Goal: Transaction & Acquisition: Purchase product/service

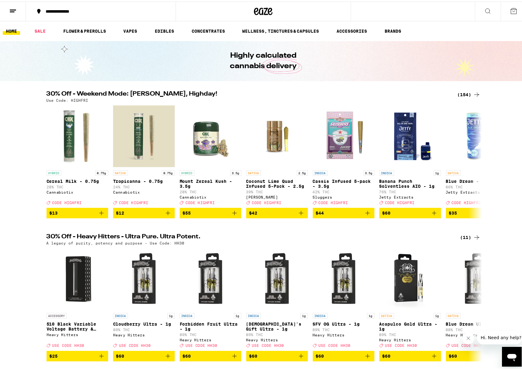
click at [486, 10] on icon at bounding box center [488, 9] width 5 height 5
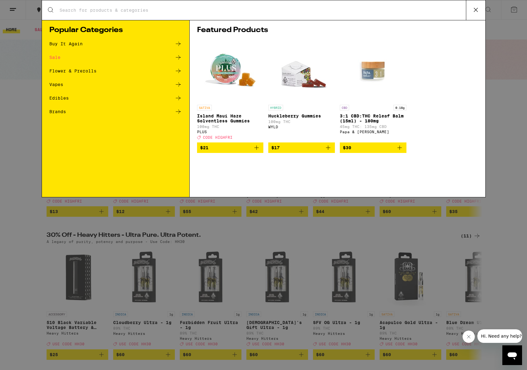
click at [11, 70] on div "Search for Products Popular Categories Buy It Again Sale Flower & Prerolls Vape…" at bounding box center [263, 185] width 527 height 370
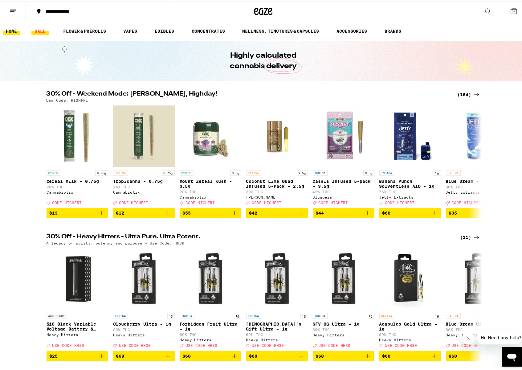
click at [36, 28] on link "SALE" at bounding box center [39, 29] width 17 height 7
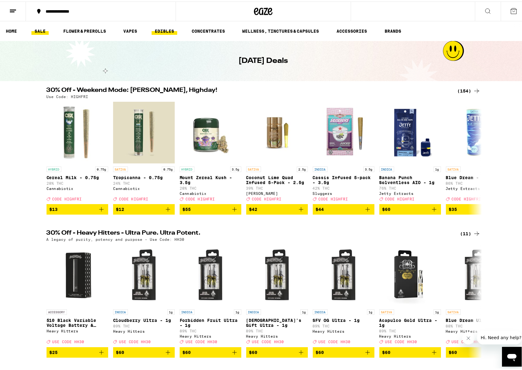
click at [161, 29] on link "EDIBLES" at bounding box center [165, 29] width 26 height 7
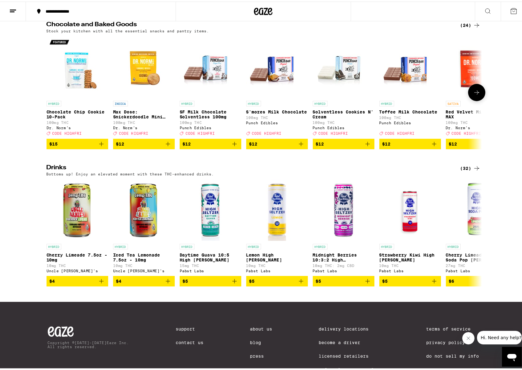
scroll to position [209, 0]
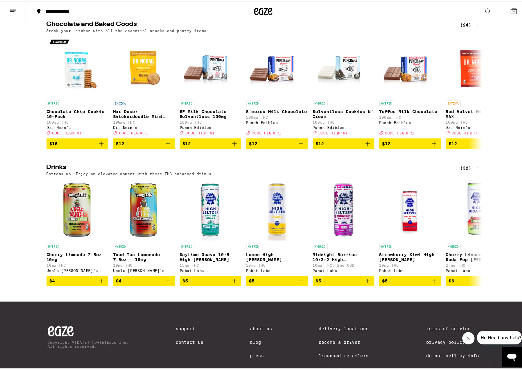
click at [463, 170] on div "(32)" at bounding box center [471, 166] width 20 height 7
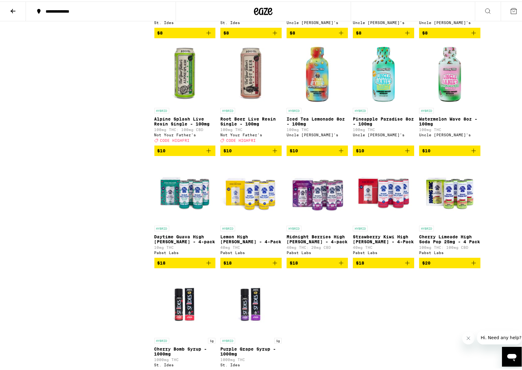
scroll to position [497, 0]
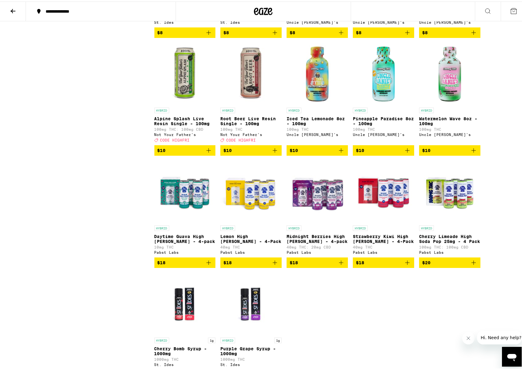
click at [205, 265] on icon "Add to bag" at bounding box center [208, 260] width 7 height 7
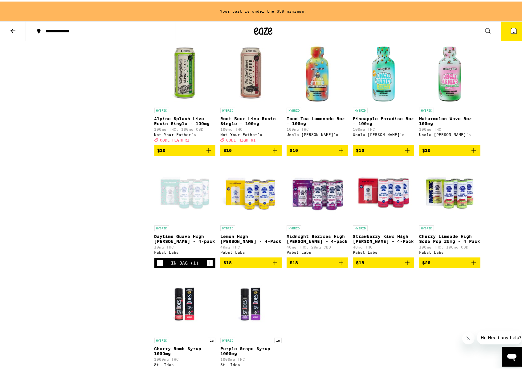
click at [157, 265] on icon "Decrement" at bounding box center [160, 261] width 6 height 7
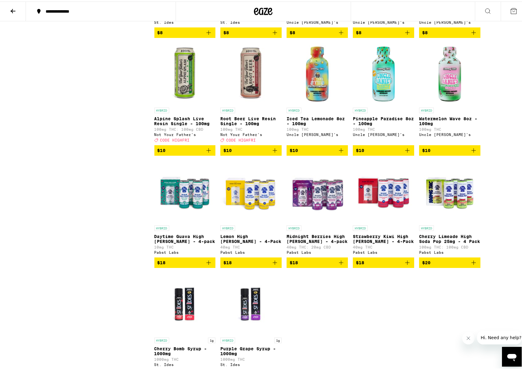
click at [186, 201] on img "Open page for Daytime Guava High Seltzer - 4-pack from Pabst Labs" at bounding box center [184, 190] width 61 height 62
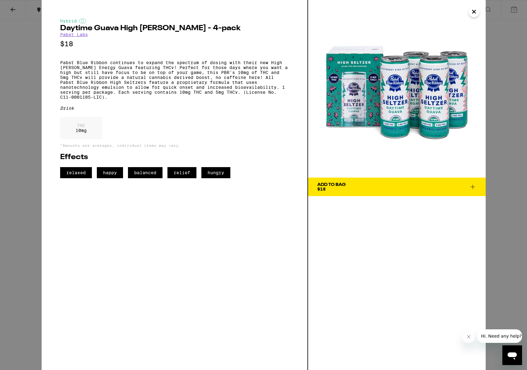
click at [230, 80] on p "Pabst Blue Ribbon continues to expand the spectrum of dosing with their new Hig…" at bounding box center [174, 79] width 229 height 39
click at [183, 79] on p "Pabst Blue Ribbon continues to expand the spectrum of dosing with their new Hig…" at bounding box center [174, 79] width 229 height 39
click at [173, 94] on p "Pabst Blue Ribbon continues to expand the spectrum of dosing with their new Hig…" at bounding box center [174, 79] width 229 height 39
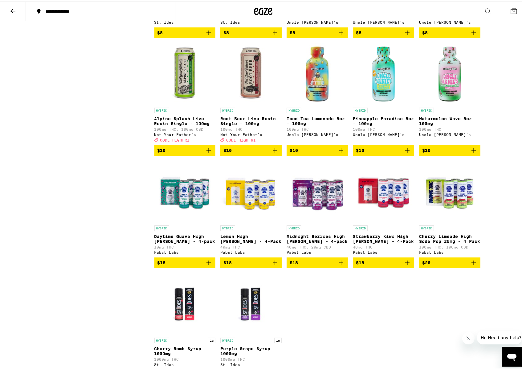
click at [233, 202] on img "Open page for Lemon High Seltzer - 4-Pack from Pabst Labs" at bounding box center [250, 190] width 61 height 62
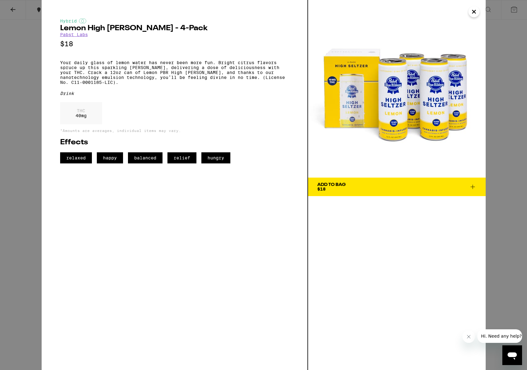
click at [263, 102] on div "Hybrid Lemon High [PERSON_NAME] - 4-Pack Pabst Labs $18 Your daily glass of lem…" at bounding box center [174, 91] width 229 height 145
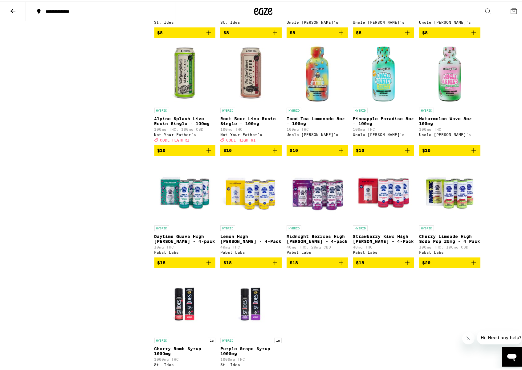
click at [205, 265] on icon "Add to bag" at bounding box center [208, 260] width 7 height 7
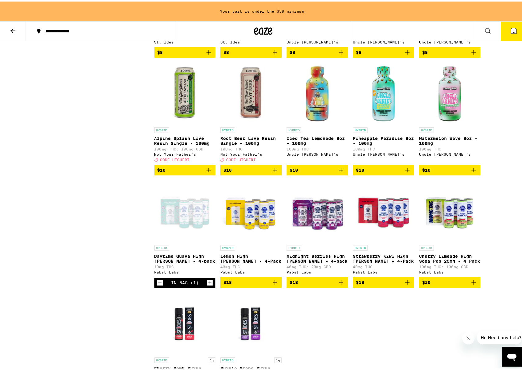
scroll to position [517, 0]
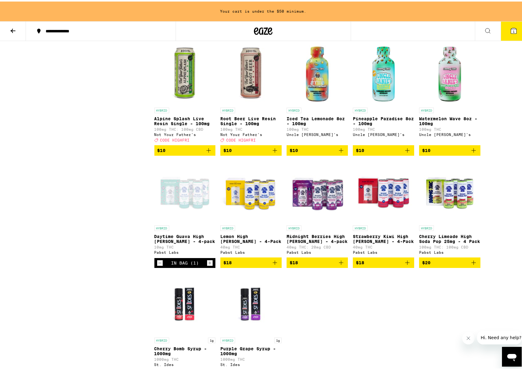
click at [279, 266] on button "$18" at bounding box center [250, 261] width 61 height 10
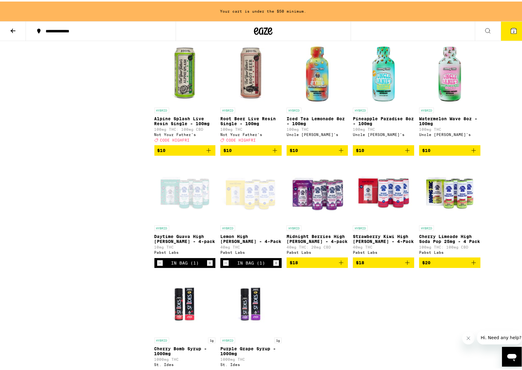
click at [408, 265] on icon "Add to bag" at bounding box center [407, 260] width 7 height 7
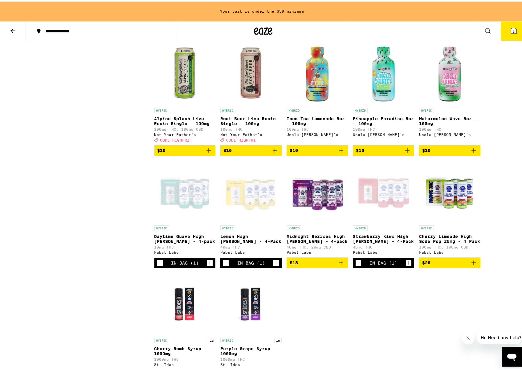
scroll to position [497, 0]
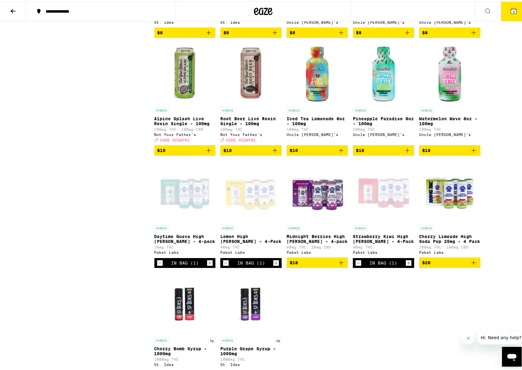
click at [210, 265] on icon "Increment" at bounding box center [210, 261] width 6 height 7
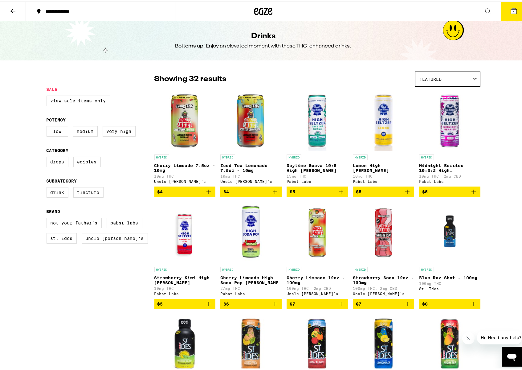
scroll to position [0, 0]
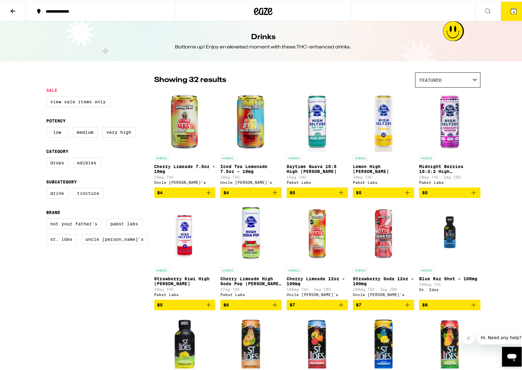
click at [13, 10] on icon at bounding box center [12, 9] width 7 height 7
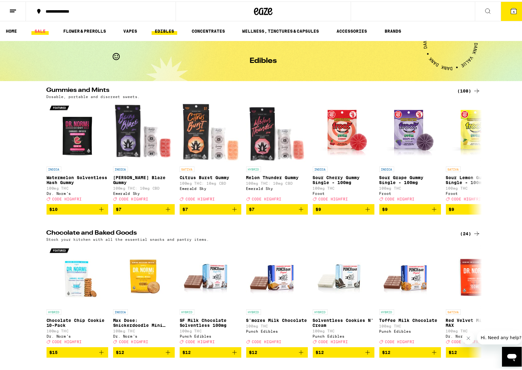
click at [36, 30] on link "SALE" at bounding box center [39, 29] width 17 height 7
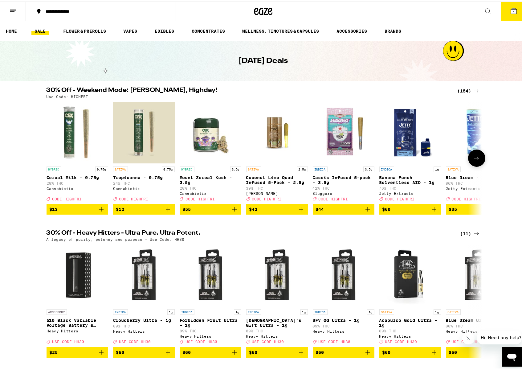
click at [476, 159] on icon at bounding box center [476, 156] width 7 height 7
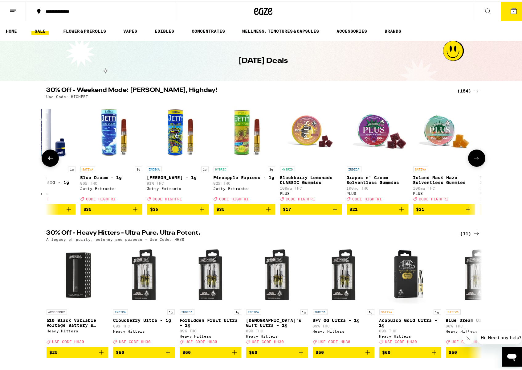
scroll to position [0, 367]
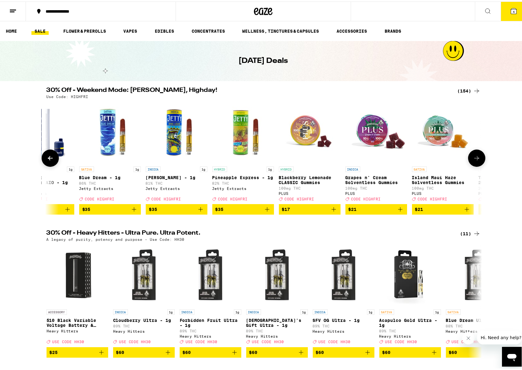
click at [476, 159] on icon at bounding box center [476, 156] width 7 height 7
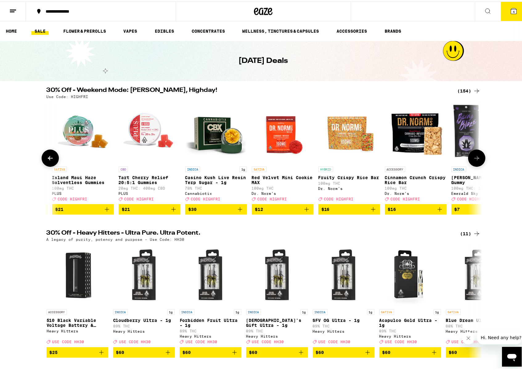
scroll to position [0, 734]
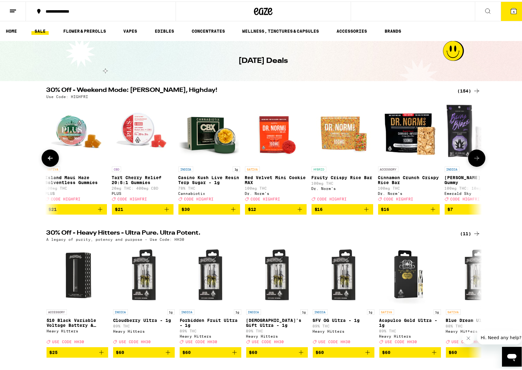
click at [51, 165] on button at bounding box center [50, 156] width 17 height 17
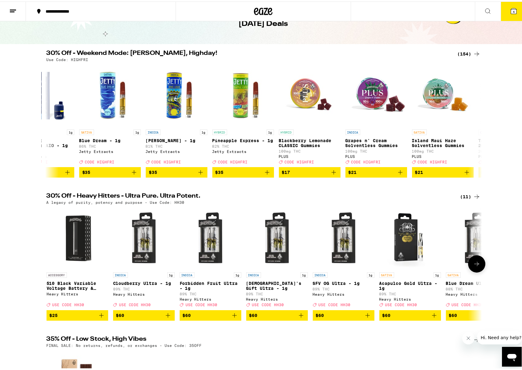
scroll to position [43, 0]
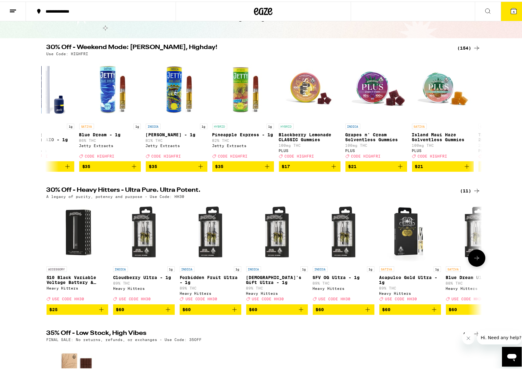
click at [476, 260] on icon at bounding box center [476, 256] width 7 height 7
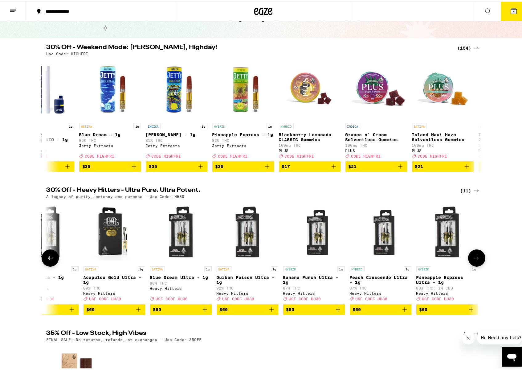
scroll to position [0, 299]
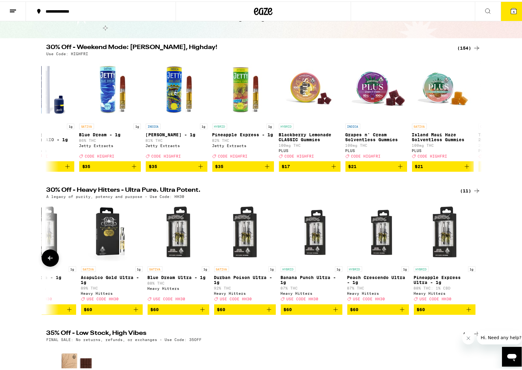
click at [42, 265] on button at bounding box center [50, 256] width 17 height 17
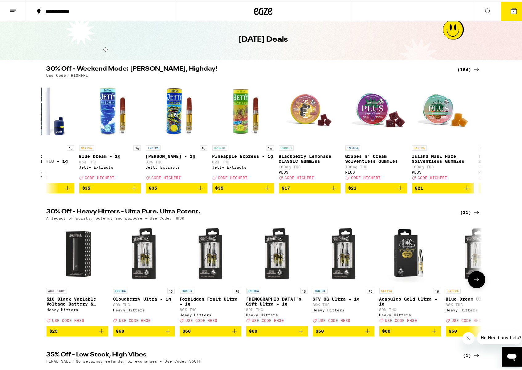
scroll to position [20, 0]
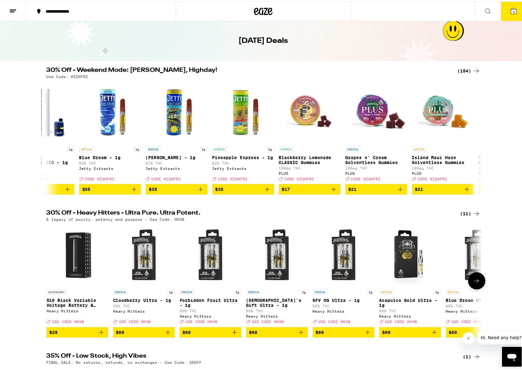
click at [208, 306] on p "Forbidden Fruit Ultra - 1g" at bounding box center [211, 301] width 62 height 10
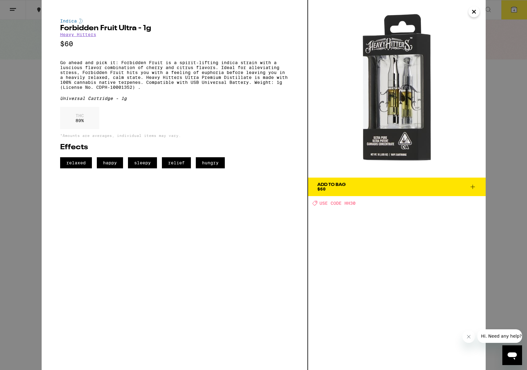
click at [210, 90] on p "Go ahead and pick it: Forbidden Fruit is a spirit-lifting indica strain with a …" at bounding box center [174, 75] width 229 height 30
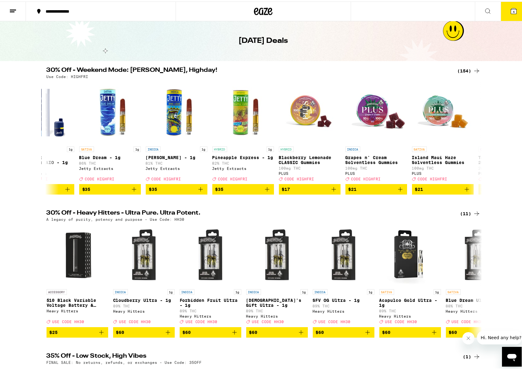
click at [462, 70] on div "(154)" at bounding box center [469, 69] width 23 height 7
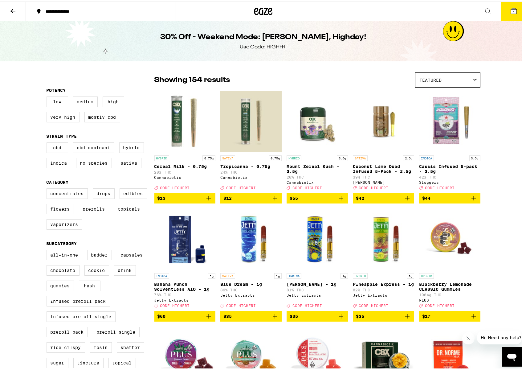
click at [340, 319] on icon "Add to bag" at bounding box center [341, 314] width 7 height 7
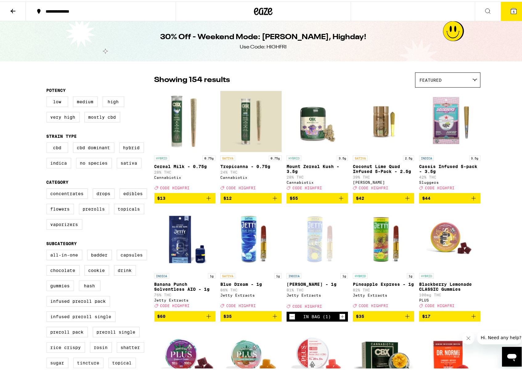
click at [273, 319] on icon "Add to bag" at bounding box center [274, 314] width 7 height 7
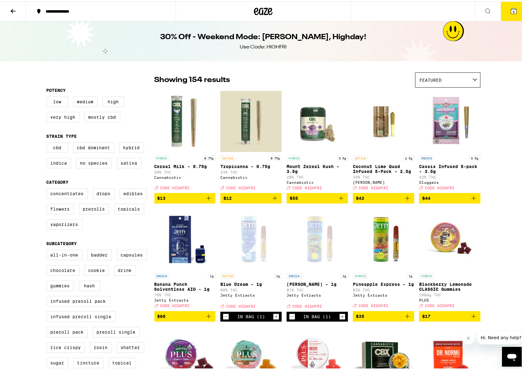
click at [513, 11] on button "6" at bounding box center [514, 9] width 26 height 19
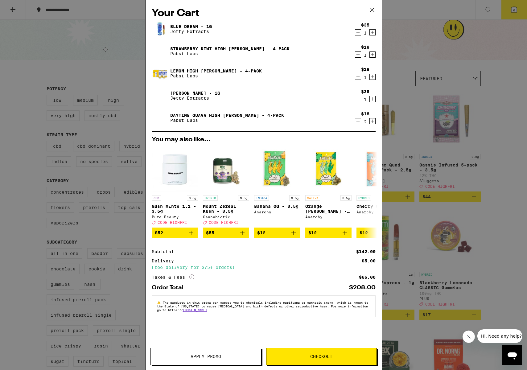
click at [221, 356] on span "Apply Promo" at bounding box center [206, 356] width 31 height 4
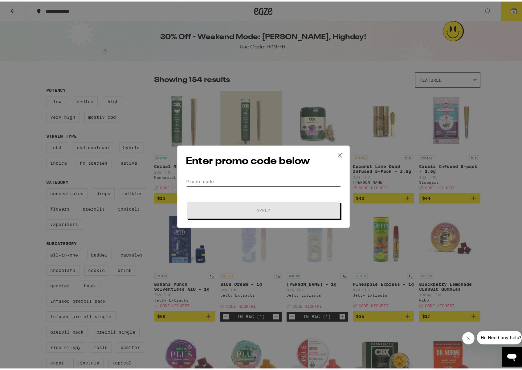
click at [254, 179] on input "Promo Code" at bounding box center [263, 179] width 155 height 9
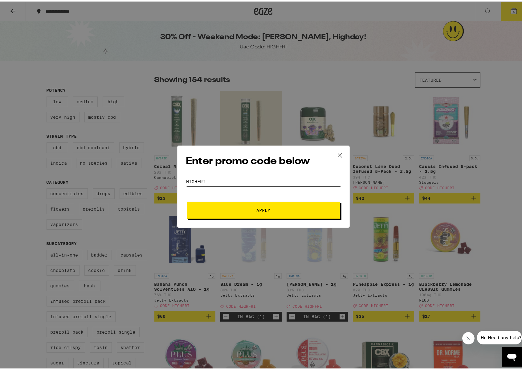
type input "HIGHFRI"
click at [187, 200] on button "Apply" at bounding box center [264, 208] width 154 height 17
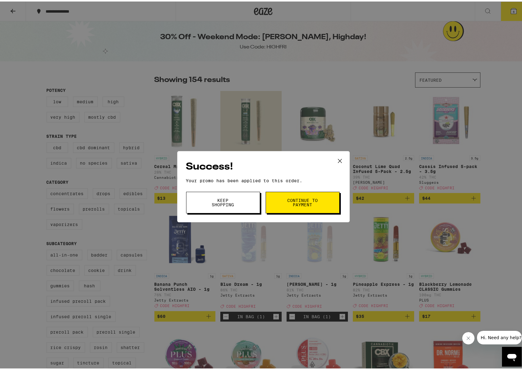
click at [229, 209] on button "Keep Shopping" at bounding box center [223, 201] width 74 height 22
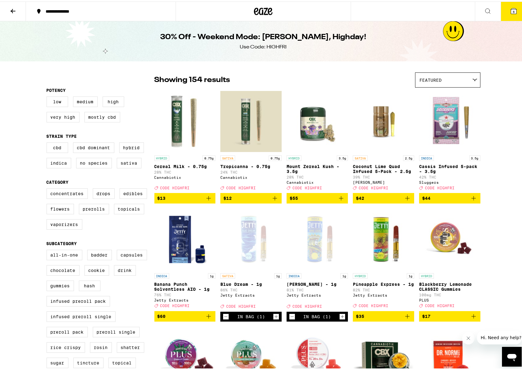
click at [506, 13] on button "6" at bounding box center [514, 9] width 26 height 19
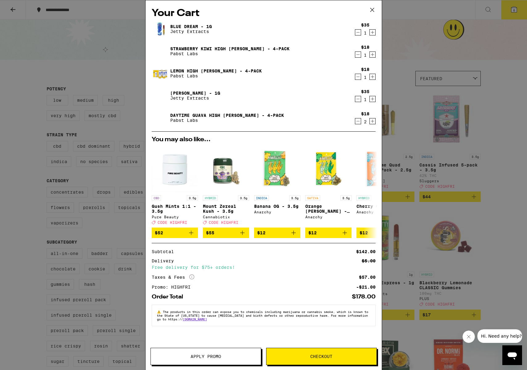
click at [359, 122] on icon "Decrement" at bounding box center [358, 120] width 6 height 7
click at [191, 279] on icon "More Info" at bounding box center [191, 276] width 5 height 5
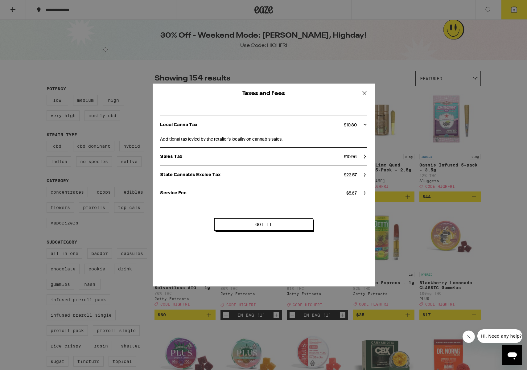
click at [212, 179] on div "State Cannabis Excise Tax $ 22.57" at bounding box center [263, 175] width 207 height 18
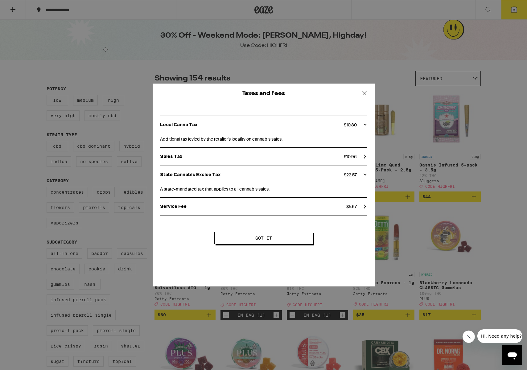
click at [212, 179] on div "State Cannabis Excise Tax $ 22.57" at bounding box center [263, 175] width 207 height 18
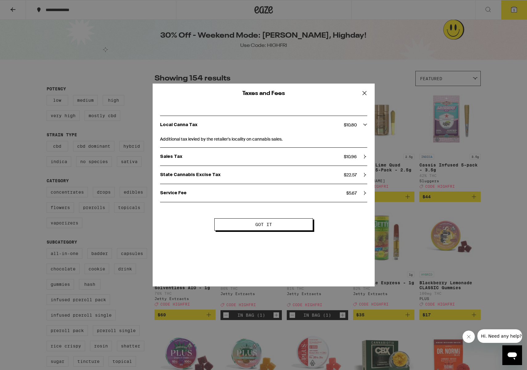
click at [266, 224] on span "Got it" at bounding box center [263, 224] width 17 height 4
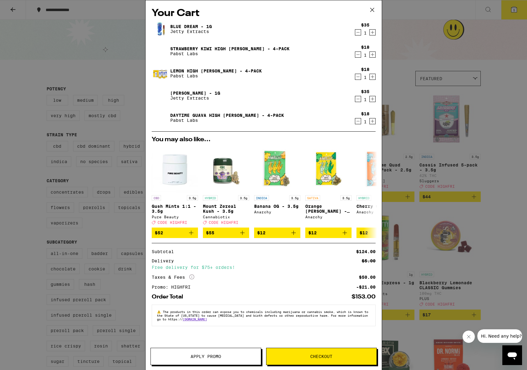
click at [371, 7] on icon at bounding box center [372, 9] width 9 height 9
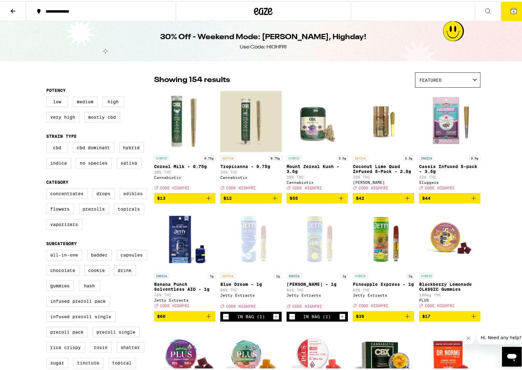
click at [121, 197] on label "Edibles" at bounding box center [133, 192] width 27 height 10
click at [48, 188] on input "Edibles" at bounding box center [48, 188] width 0 height 0
checkbox input "true"
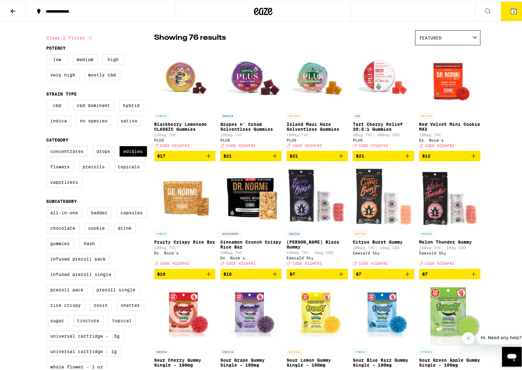
scroll to position [27, 0]
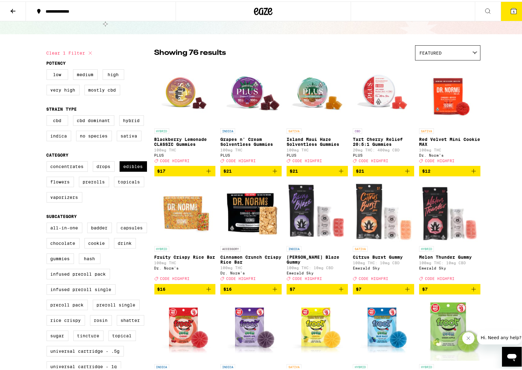
click at [318, 143] on p "Island Maui Haze Solventless Gummies" at bounding box center [317, 140] width 61 height 10
click at [309, 92] on img "Open page for Island Maui Haze Solventless Gummies from PLUS" at bounding box center [317, 93] width 61 height 62
click at [368, 94] on img "Open page for Tart Cherry Relief 20:5:1 Gummies from PLUS" at bounding box center [383, 93] width 61 height 62
click at [177, 101] on img "Open page for Blackberry Lemonade CLASSIC Gummies from PLUS" at bounding box center [184, 93] width 61 height 62
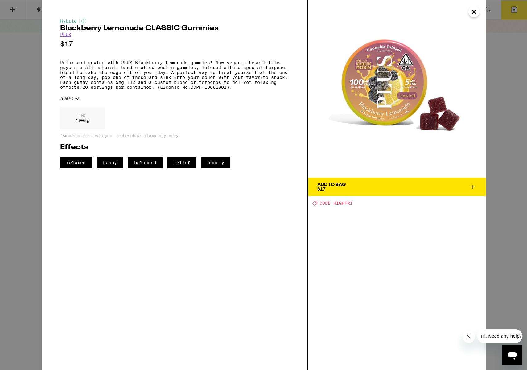
click at [469, 185] on icon at bounding box center [472, 186] width 7 height 7
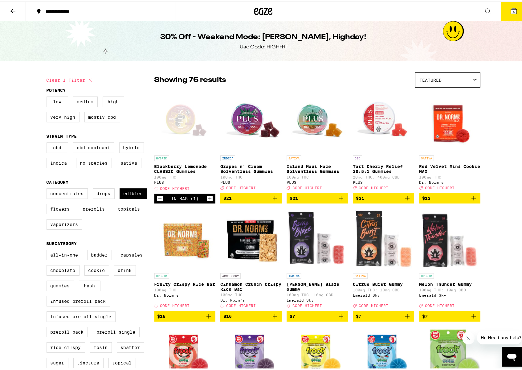
click at [513, 11] on icon at bounding box center [513, 9] width 7 height 7
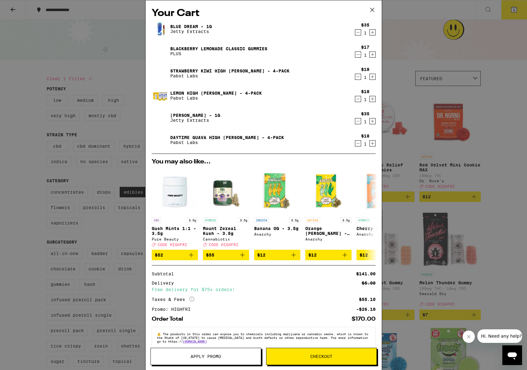
click at [355, 34] on icon "Decrement" at bounding box center [358, 32] width 6 height 7
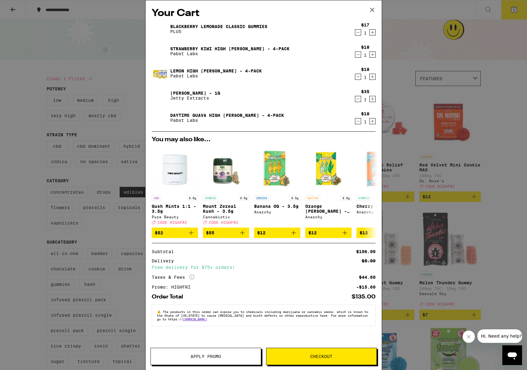
click at [285, 357] on span "Checkout" at bounding box center [321, 356] width 110 height 4
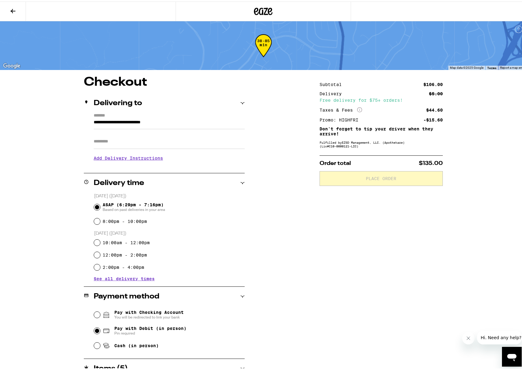
click at [94, 328] on input "Pay with Debit (in person) Pin required" at bounding box center [97, 329] width 6 height 6
radio input "true"
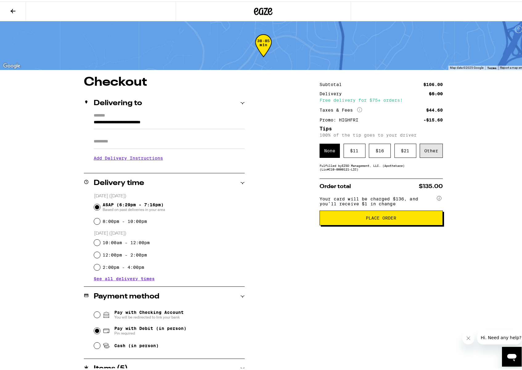
click at [429, 148] on div "Other" at bounding box center [431, 149] width 23 height 14
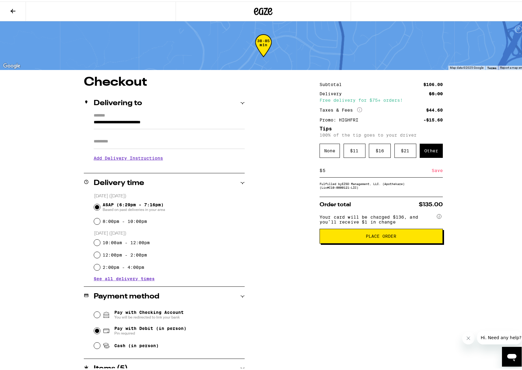
type input "5"
click at [436, 169] on div "Save" at bounding box center [437, 169] width 11 height 14
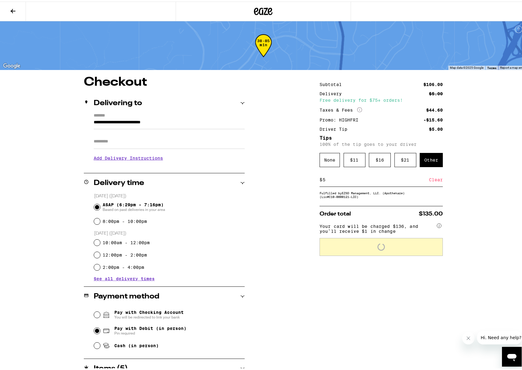
click at [468, 188] on div "**********" at bounding box center [264, 282] width 444 height 414
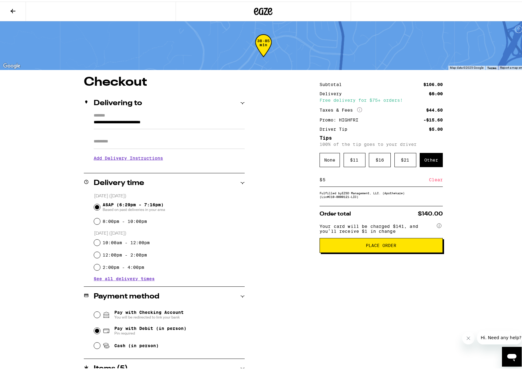
click at [363, 246] on span "Place Order" at bounding box center [381, 244] width 113 height 4
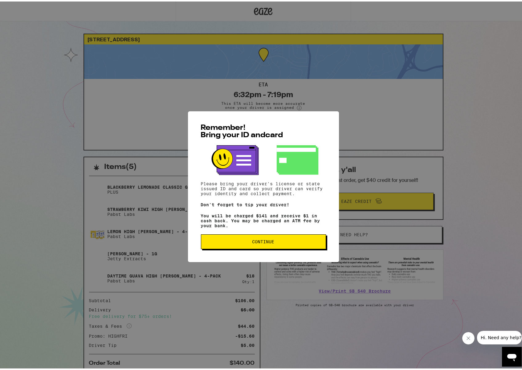
click at [288, 238] on button "Continue" at bounding box center [263, 240] width 125 height 15
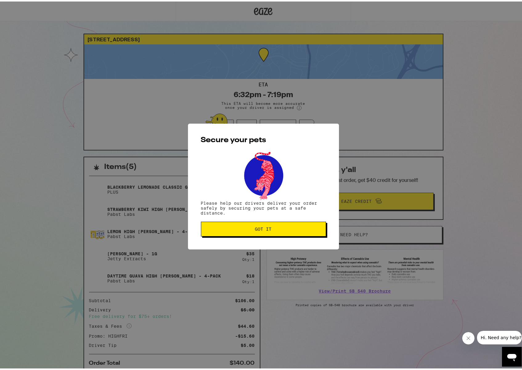
click at [283, 230] on span "Got it" at bounding box center [263, 227] width 115 height 4
